Goal: Browse casually

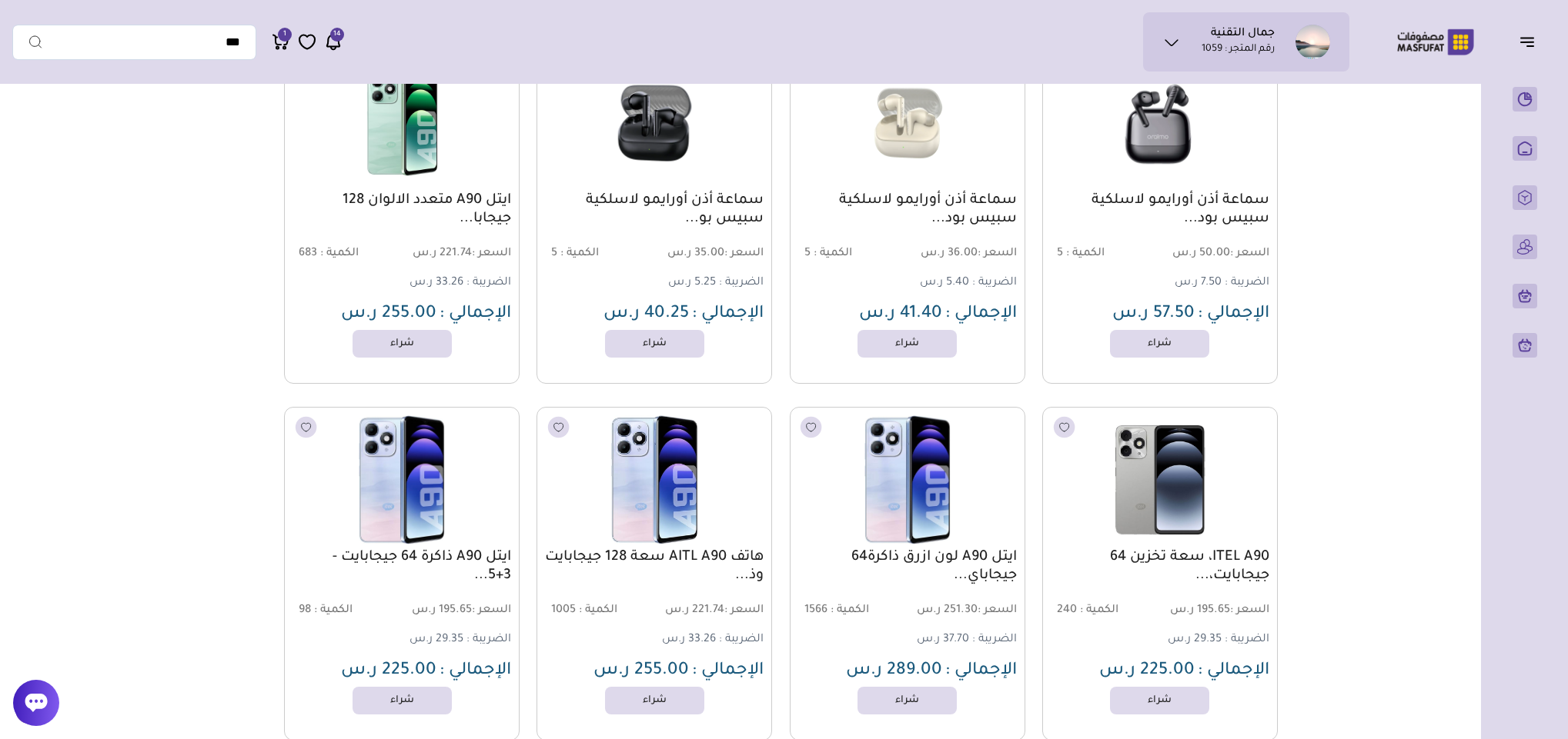
scroll to position [1616, 0]
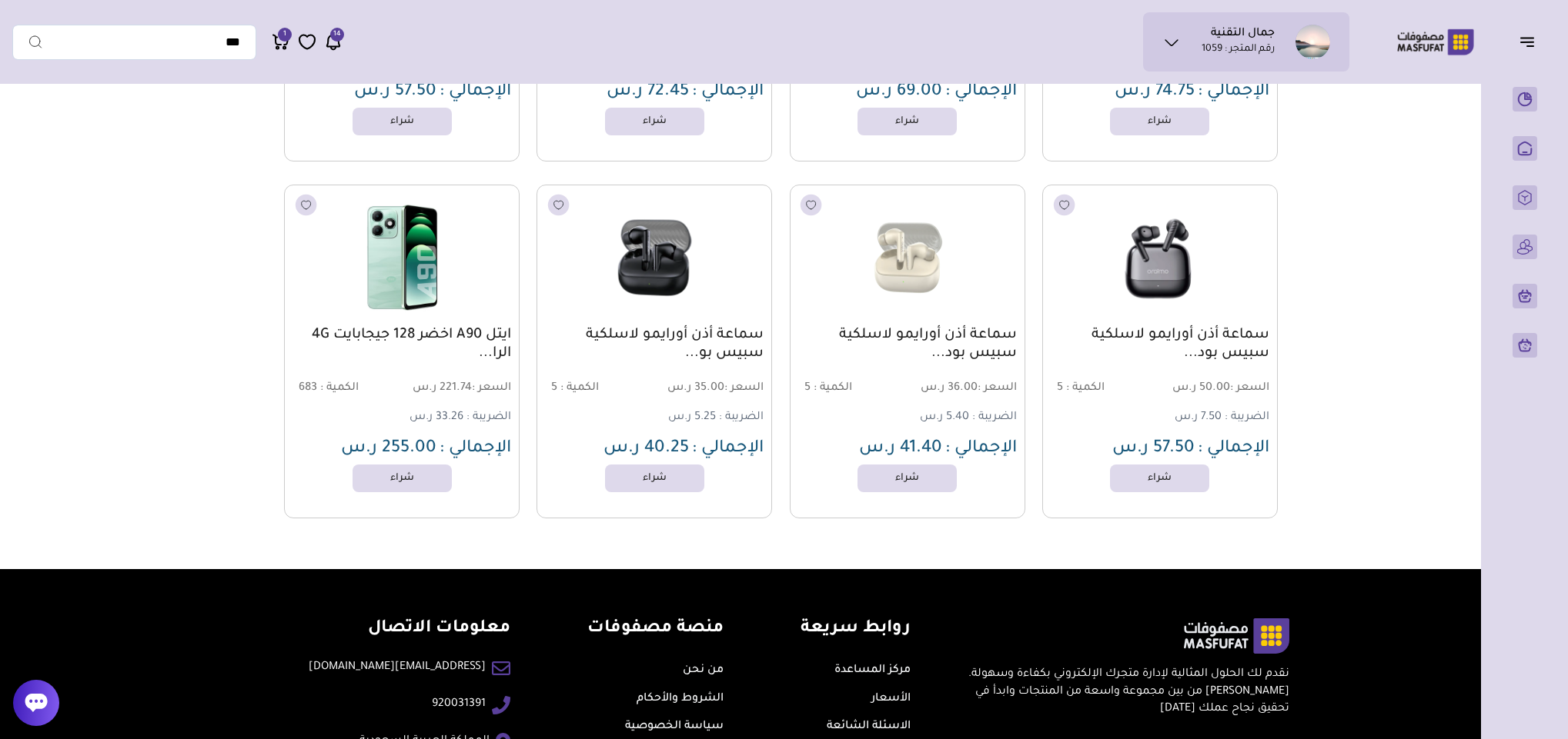
scroll to position [1565, 0]
